Goal: Transaction & Acquisition: Book appointment/travel/reservation

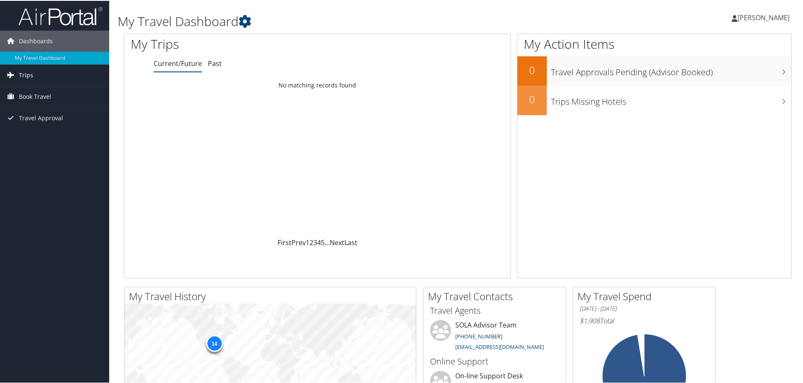
click at [34, 80] on link "Trips" at bounding box center [54, 74] width 109 height 21
click at [28, 127] on span "Book Travel" at bounding box center [35, 133] width 32 height 21
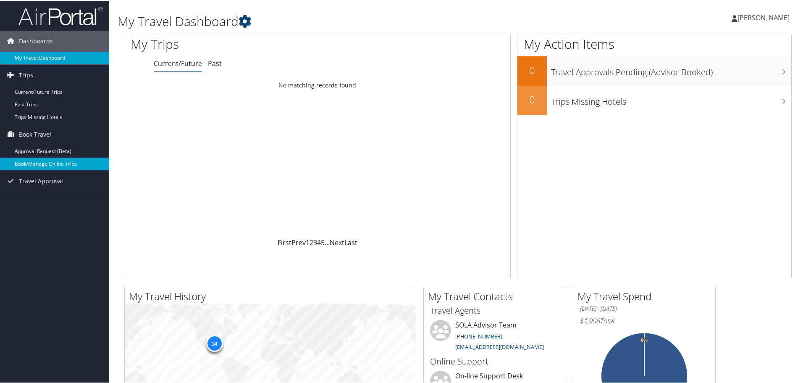
click at [29, 164] on link "Book/Manage Online Trips" at bounding box center [54, 163] width 109 height 13
